Goal: Transaction & Acquisition: Purchase product/service

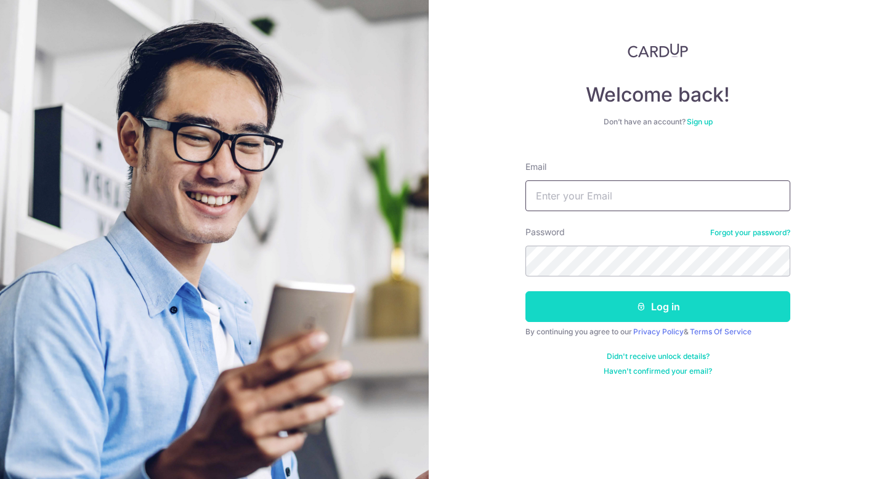
type input "johannes.tanlk@gmail.com"
click at [647, 309] on button "Log in" at bounding box center [657, 306] width 265 height 31
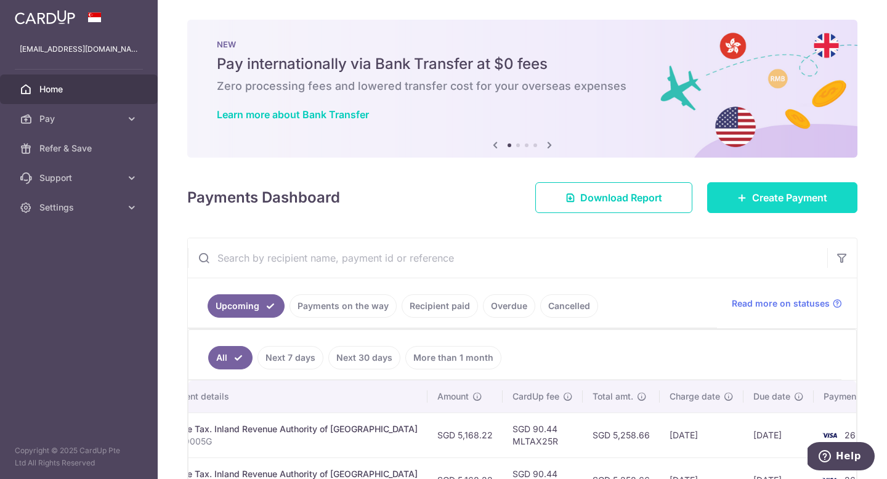
click at [772, 193] on span "Create Payment" at bounding box center [789, 197] width 75 height 15
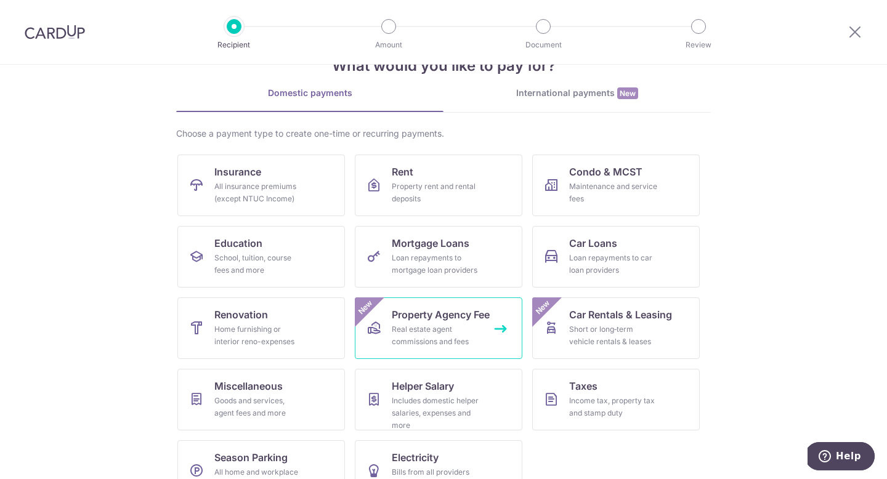
scroll to position [72, 0]
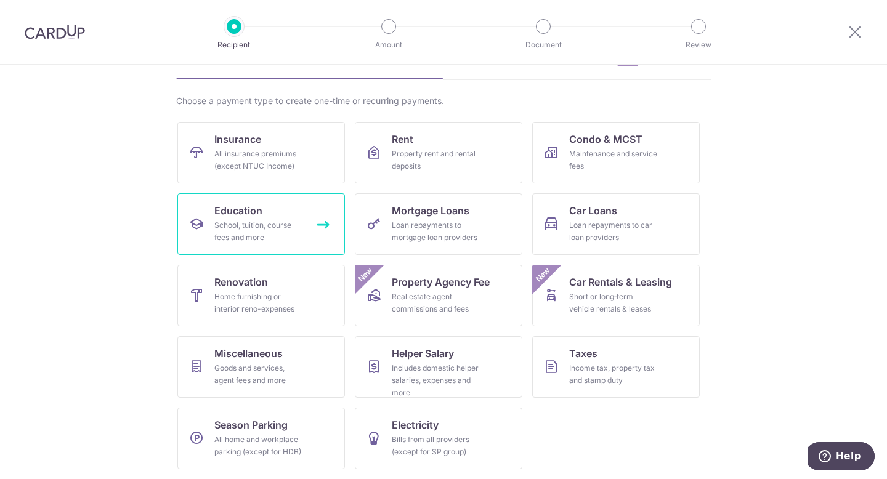
click at [299, 205] on link "Education School, tuition, course fees and more" at bounding box center [261, 224] width 168 height 62
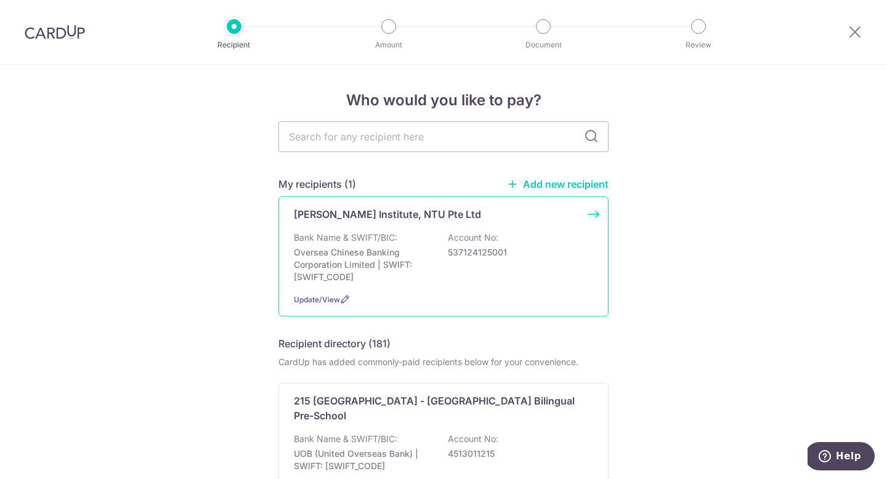
click at [360, 237] on p "Bank Name & SWIFT/BIC:" at bounding box center [345, 238] width 103 height 12
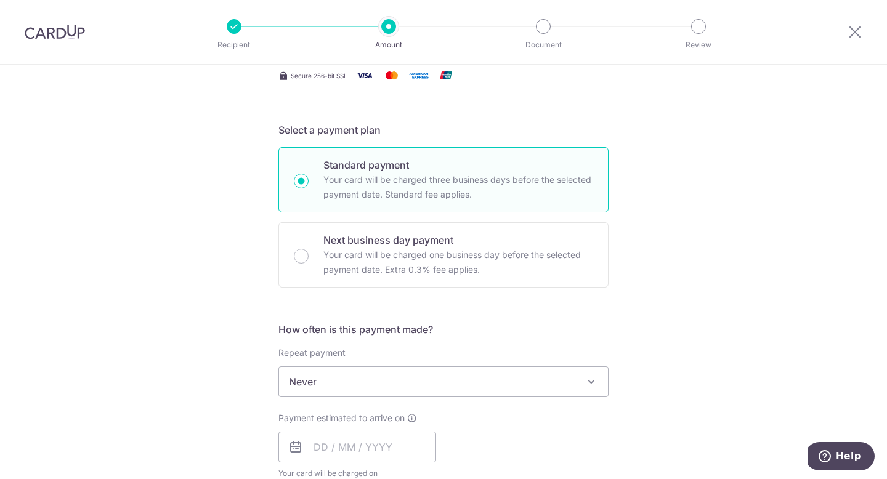
scroll to position [231, 0]
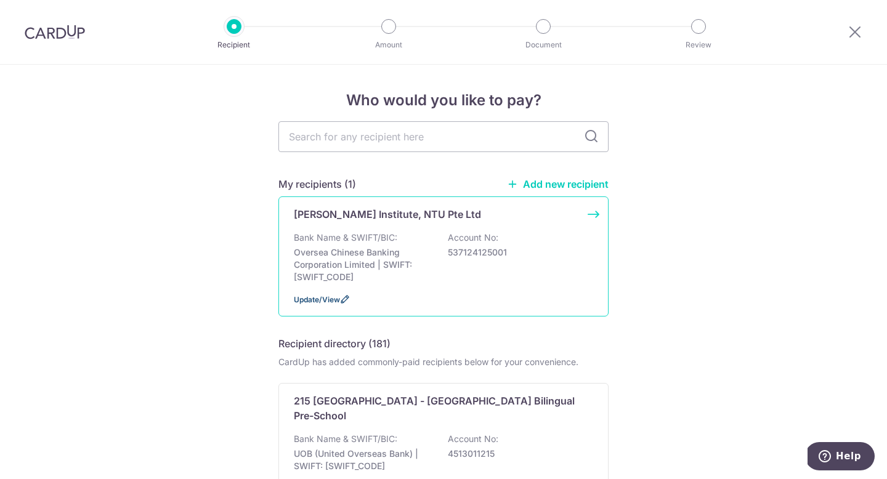
click at [328, 304] on span "Update/View" at bounding box center [317, 299] width 46 height 9
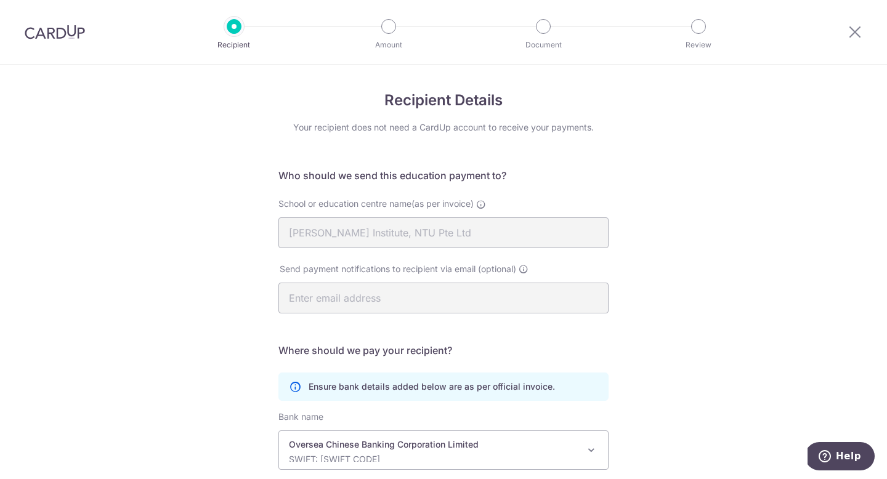
scroll to position [155, 0]
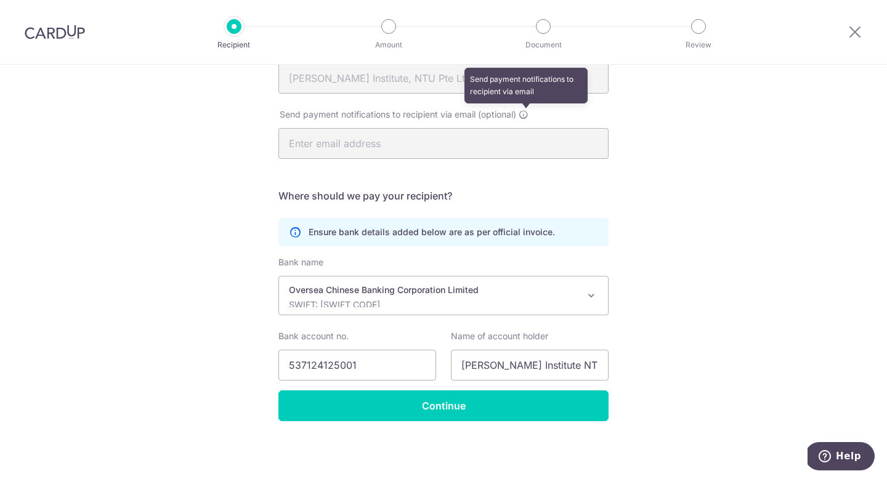
drag, startPoint x: 529, startPoint y: 111, endPoint x: 521, endPoint y: 113, distance: 8.2
click at [528, 111] on icon at bounding box center [524, 115] width 10 height 10
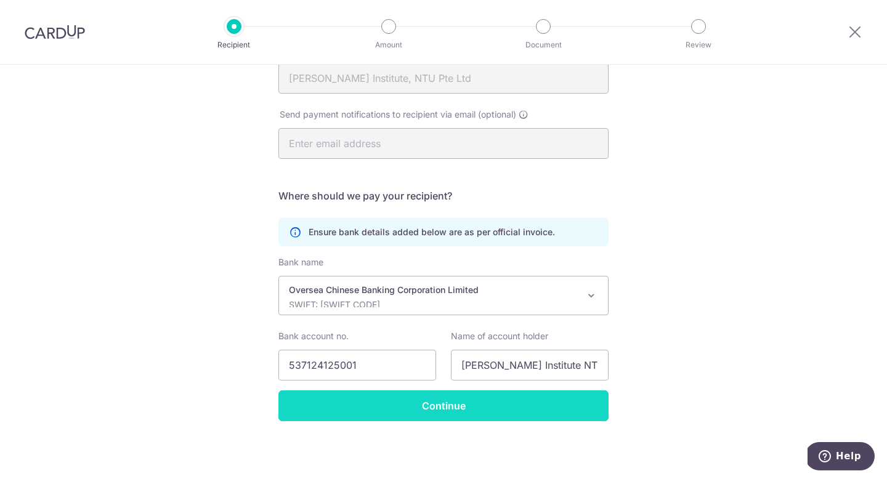
click at [373, 403] on input "Continue" at bounding box center [443, 406] width 330 height 31
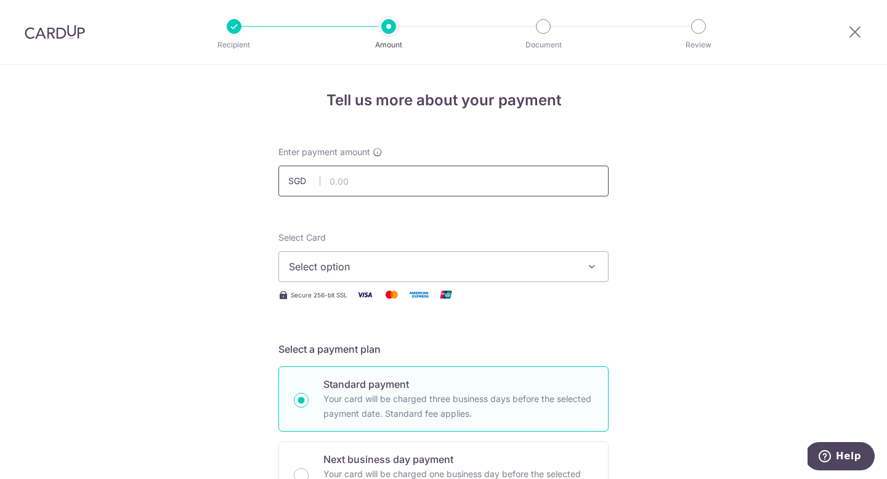
click at [396, 181] on input "text" at bounding box center [443, 181] width 330 height 31
paste input "675.80"
type input "675.80"
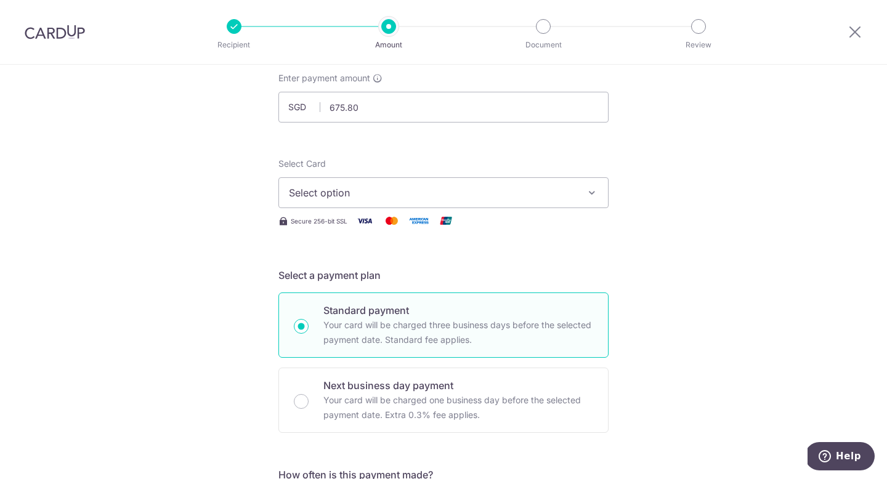
scroll to position [78, 0]
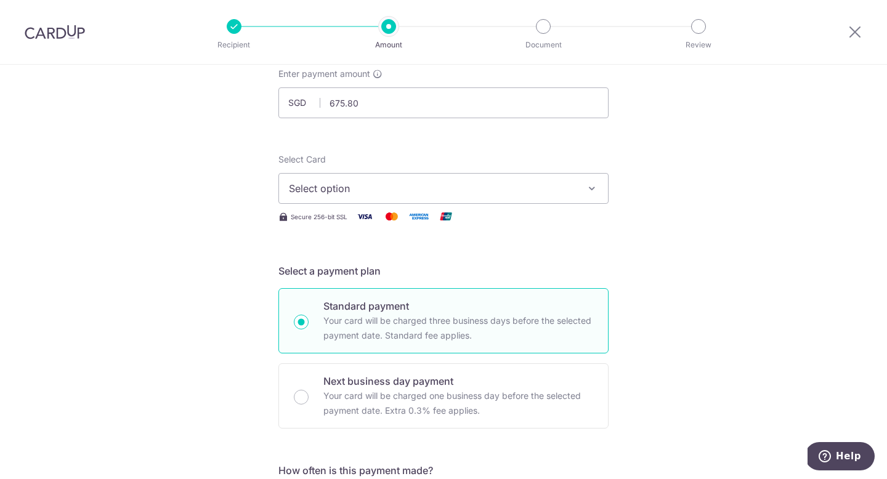
click at [456, 195] on span "Select option" at bounding box center [432, 188] width 287 height 15
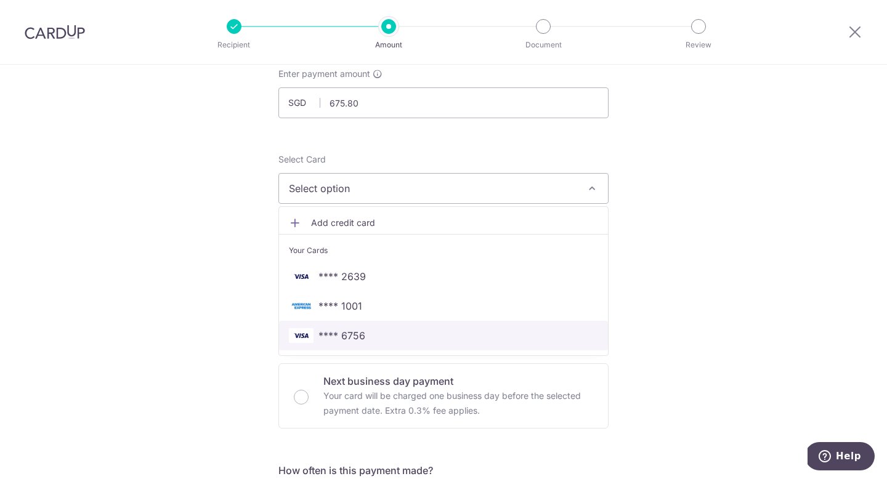
click at [466, 336] on span "**** 6756" at bounding box center [443, 335] width 309 height 15
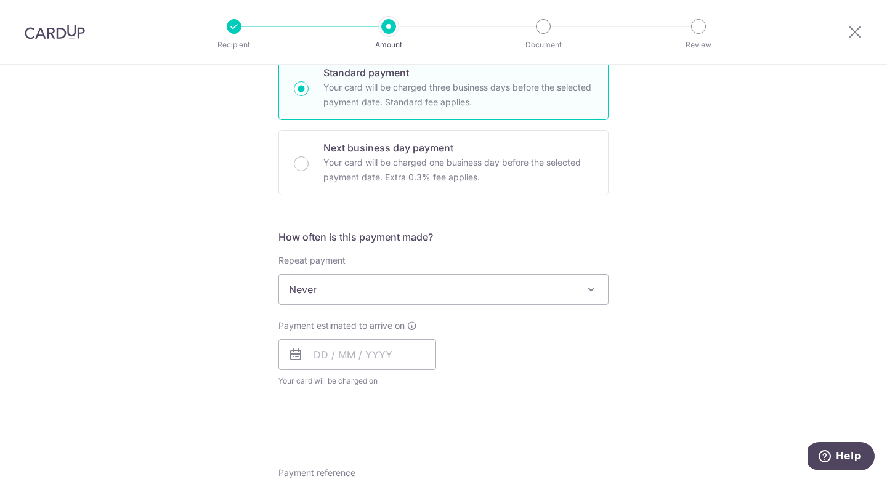
scroll to position [327, 0]
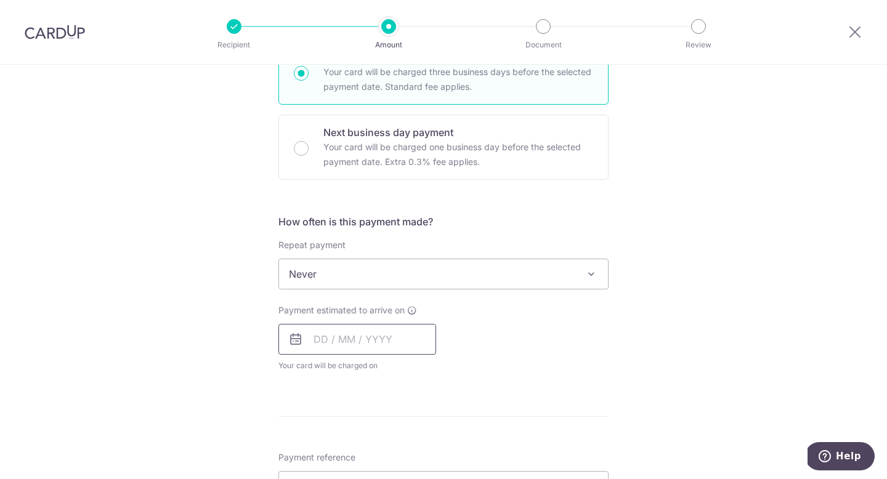
click at [393, 341] on input "text" at bounding box center [357, 339] width 158 height 31
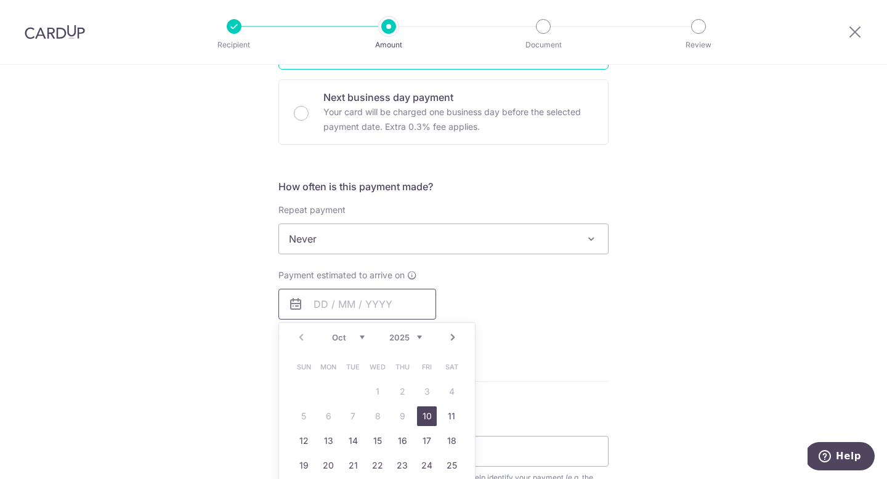
scroll to position [363, 0]
click at [431, 415] on link "10" at bounding box center [427, 415] width 20 height 20
type input "10/10/2025"
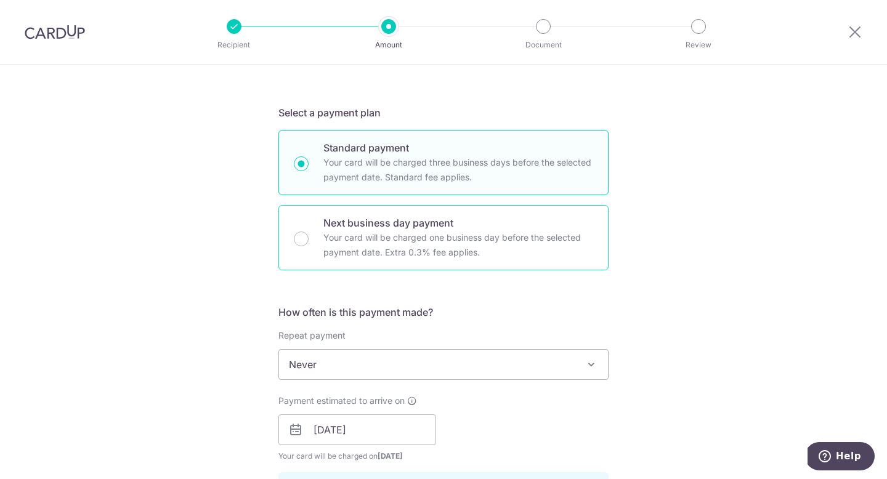
scroll to position [223, 0]
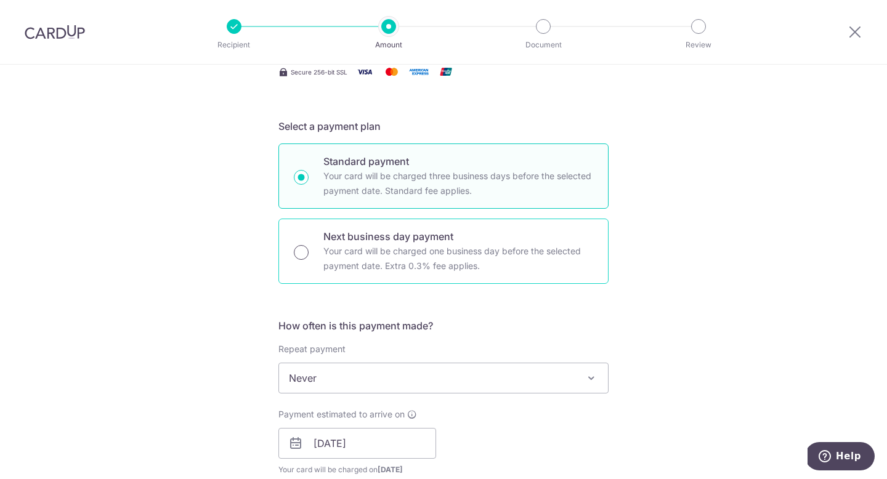
click at [296, 253] on input "Next business day payment Your card will be charged one business day before the…" at bounding box center [301, 252] width 15 height 15
radio input "true"
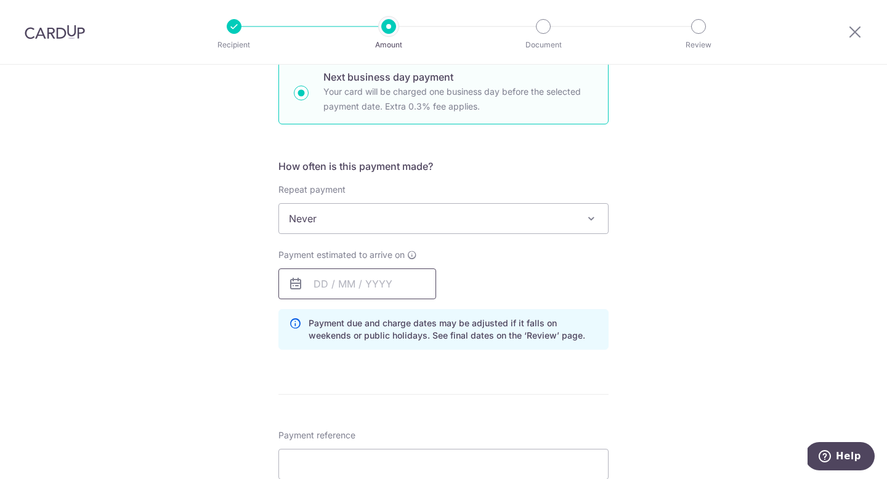
scroll to position [383, 0]
click at [358, 295] on input "text" at bounding box center [357, 283] width 158 height 31
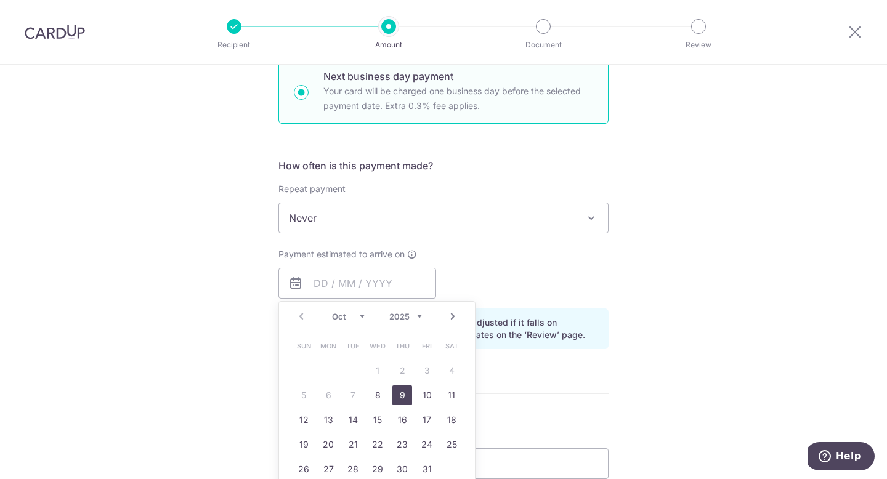
click at [405, 394] on link "9" at bounding box center [402, 396] width 20 height 20
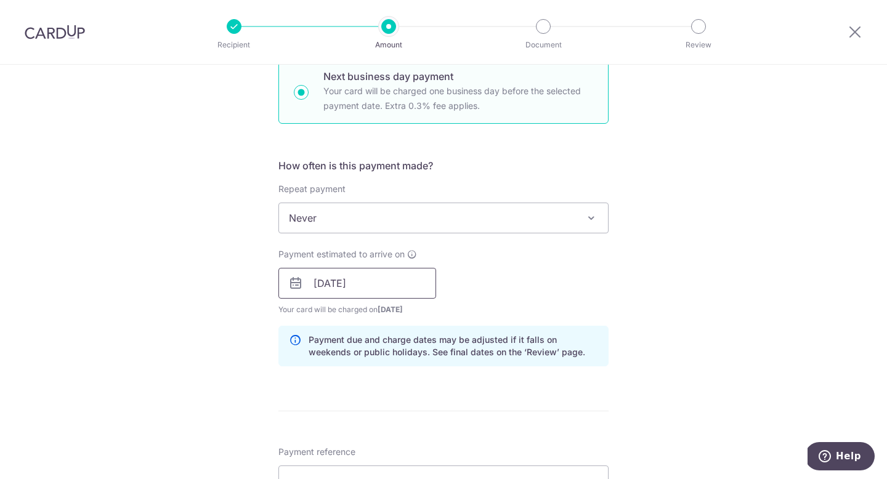
click at [421, 290] on input "09/10/2025" at bounding box center [357, 283] width 158 height 31
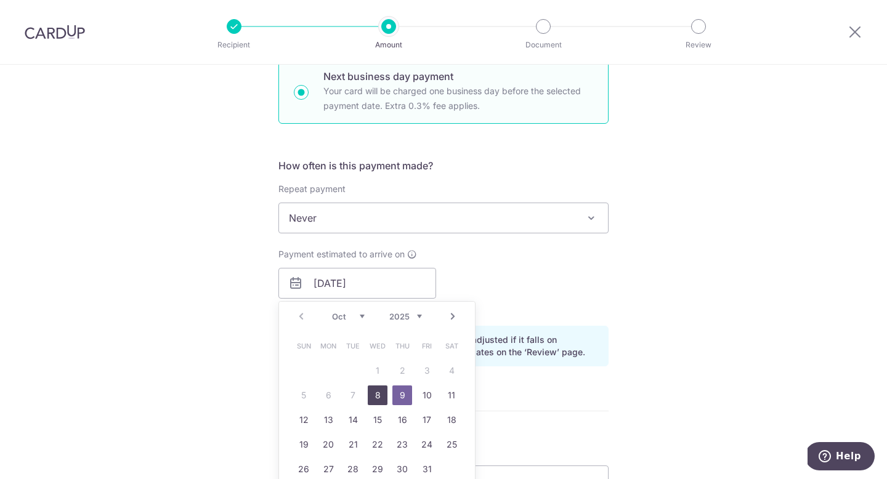
click at [376, 401] on link "8" at bounding box center [378, 396] width 20 height 20
type input "08/10/2025"
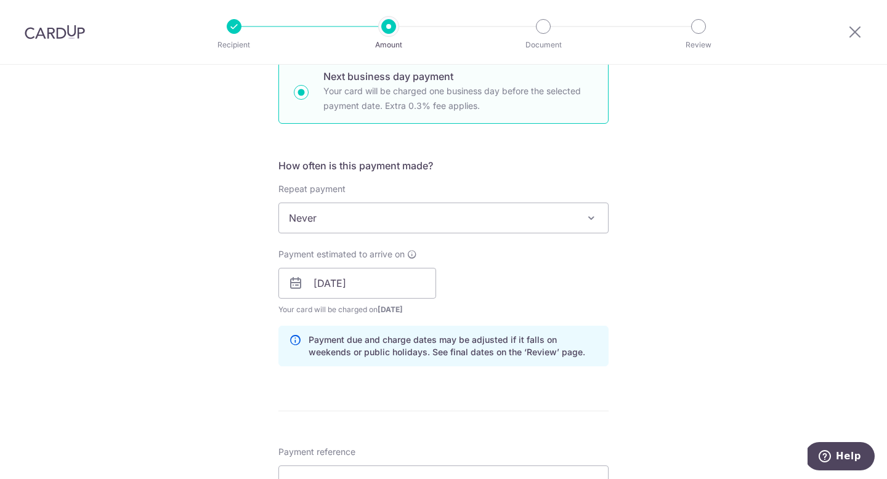
click at [504, 290] on div "Payment estimated to arrive on 08/10/2025 Prev Next Oct Nov Dec 2025 2026 2027 …" at bounding box center [443, 282] width 345 height 68
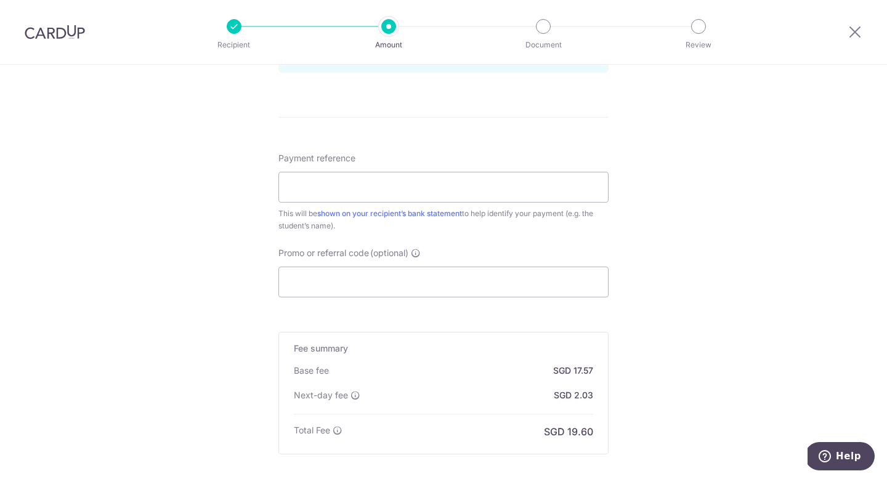
scroll to position [691, 0]
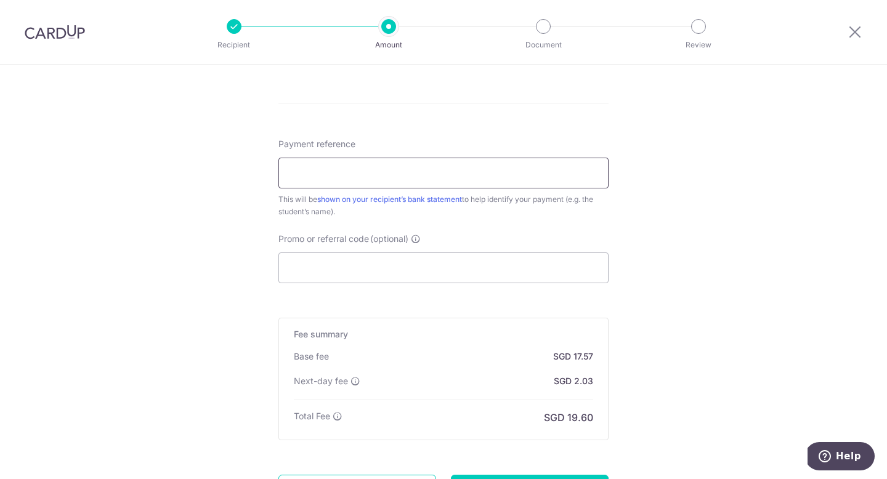
click at [392, 174] on input "Payment reference" at bounding box center [443, 173] width 330 height 31
paste input "DCA1 Johannes"
type input "DCA1 Johannes"
click at [408, 280] on input "Promo or referral code (optional)" at bounding box center [443, 268] width 330 height 31
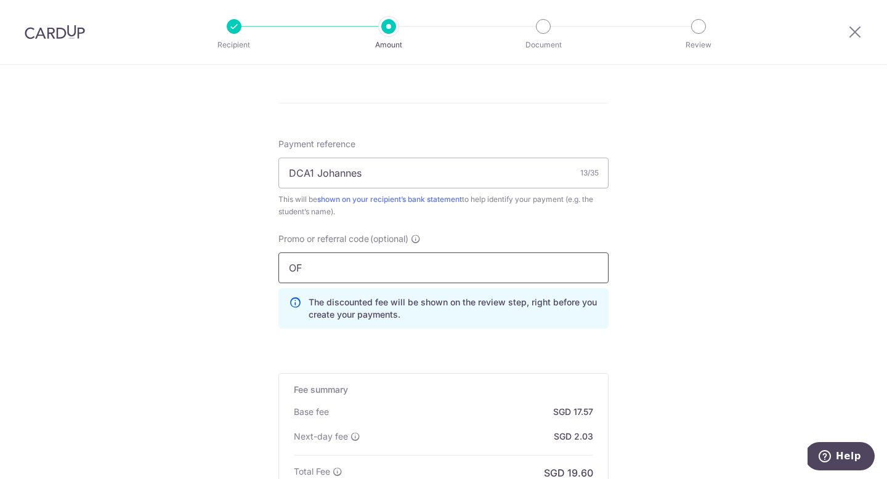
type input "O"
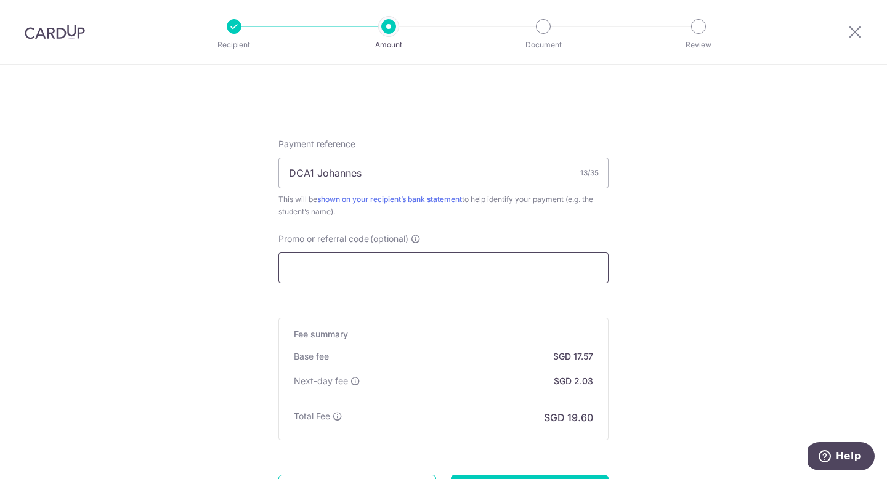
paste input "OFF225"
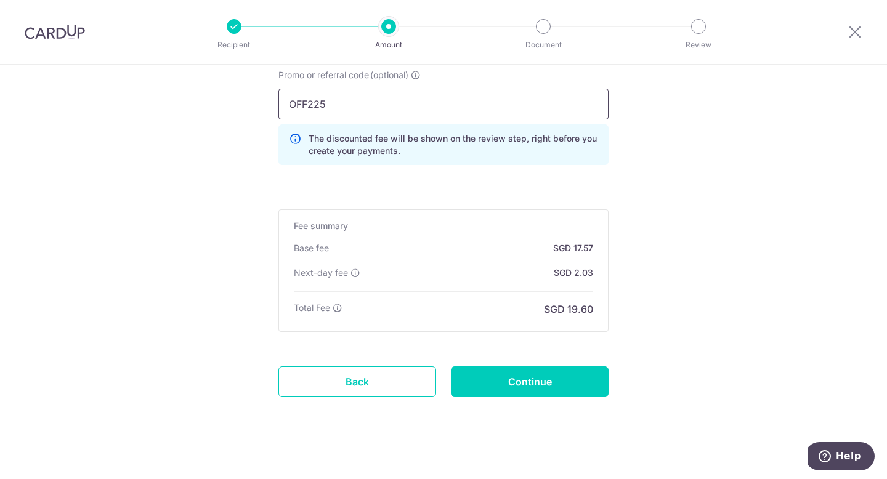
scroll to position [854, 0]
type input "OFF225"
click at [378, 387] on link "Back" at bounding box center [357, 383] width 158 height 31
